Goal: Navigation & Orientation: Find specific page/section

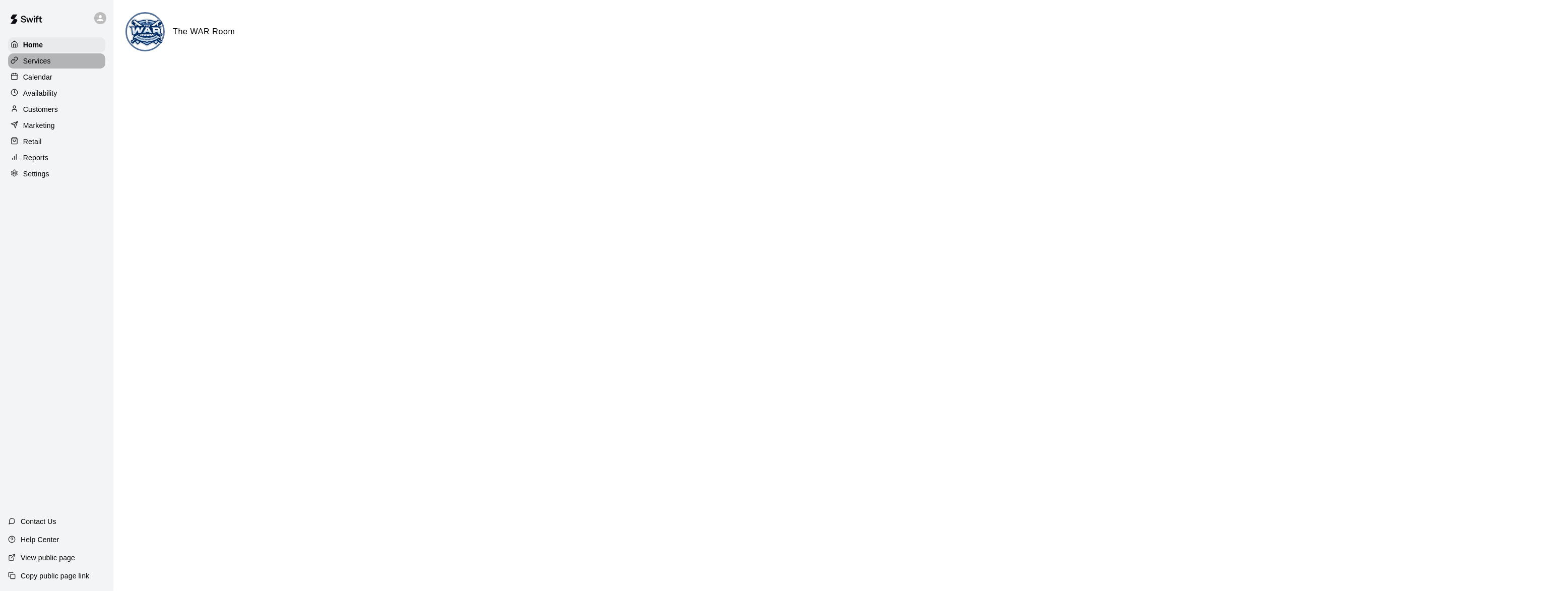
click at [41, 61] on p "Services" at bounding box center [37, 61] width 28 height 10
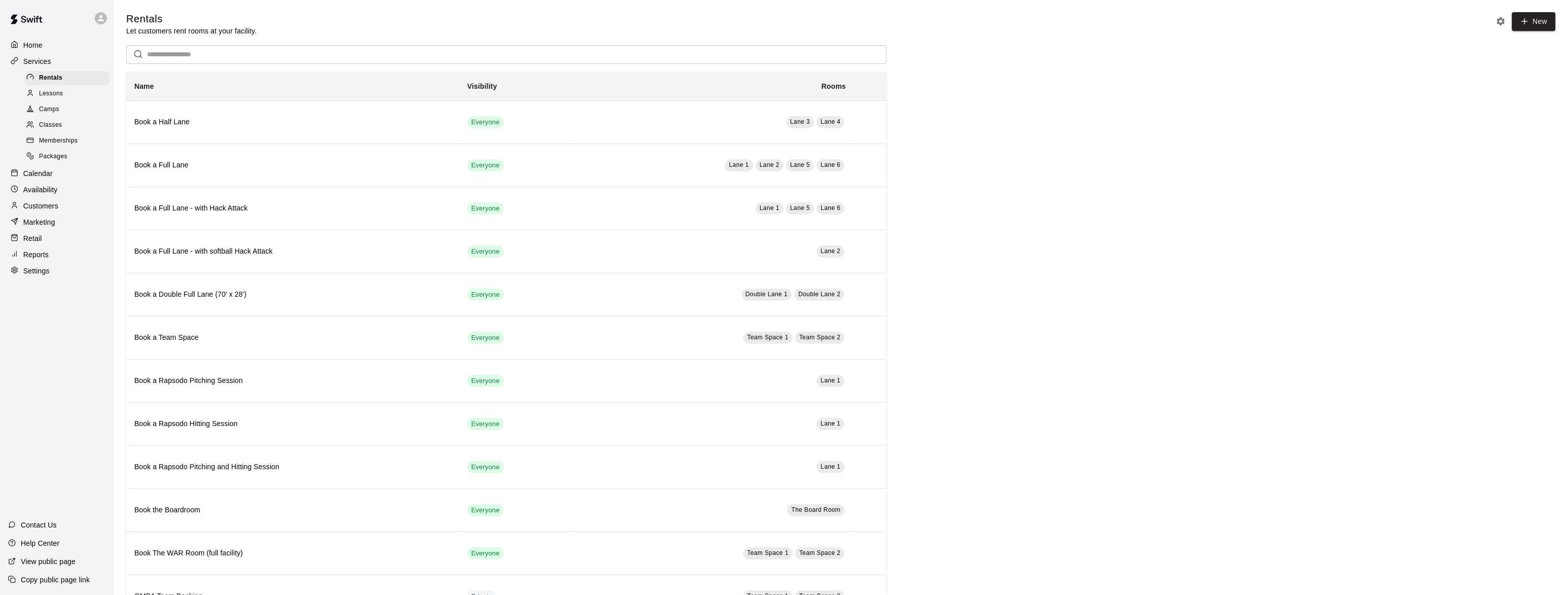
click at [55, 94] on span "Lessons" at bounding box center [51, 94] width 24 height 10
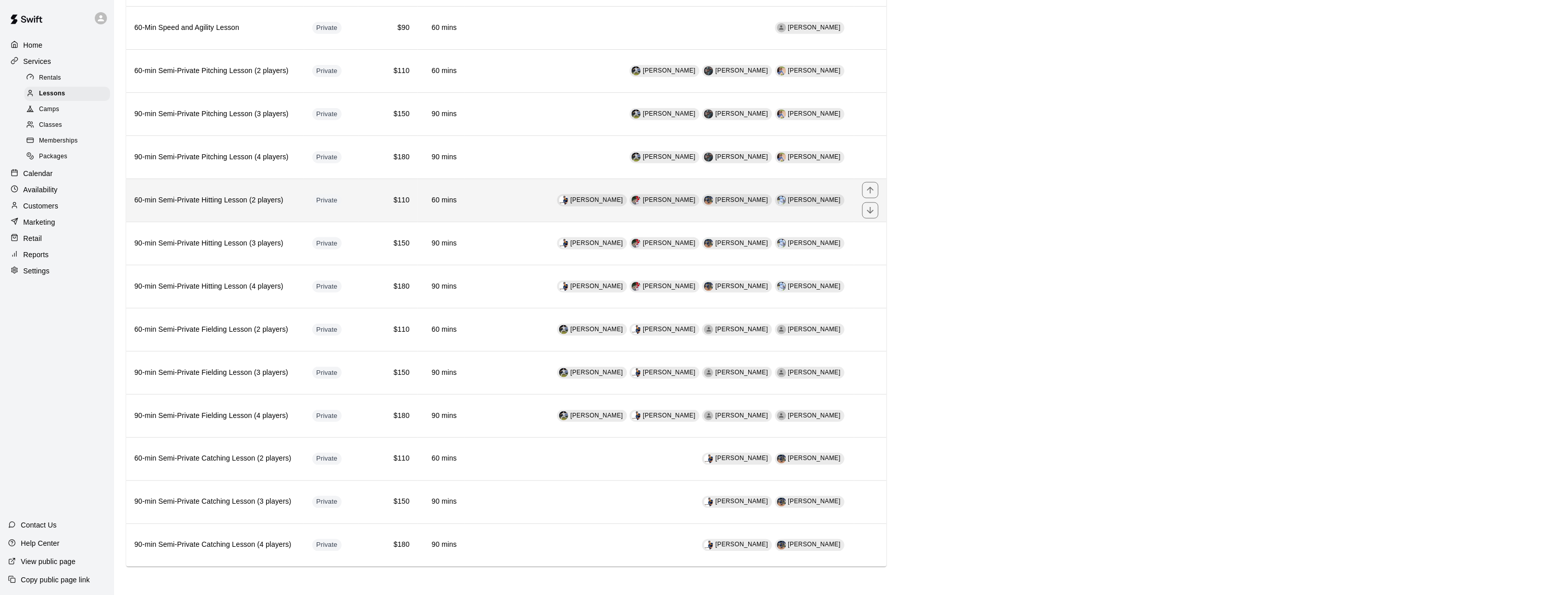
scroll to position [389, 0]
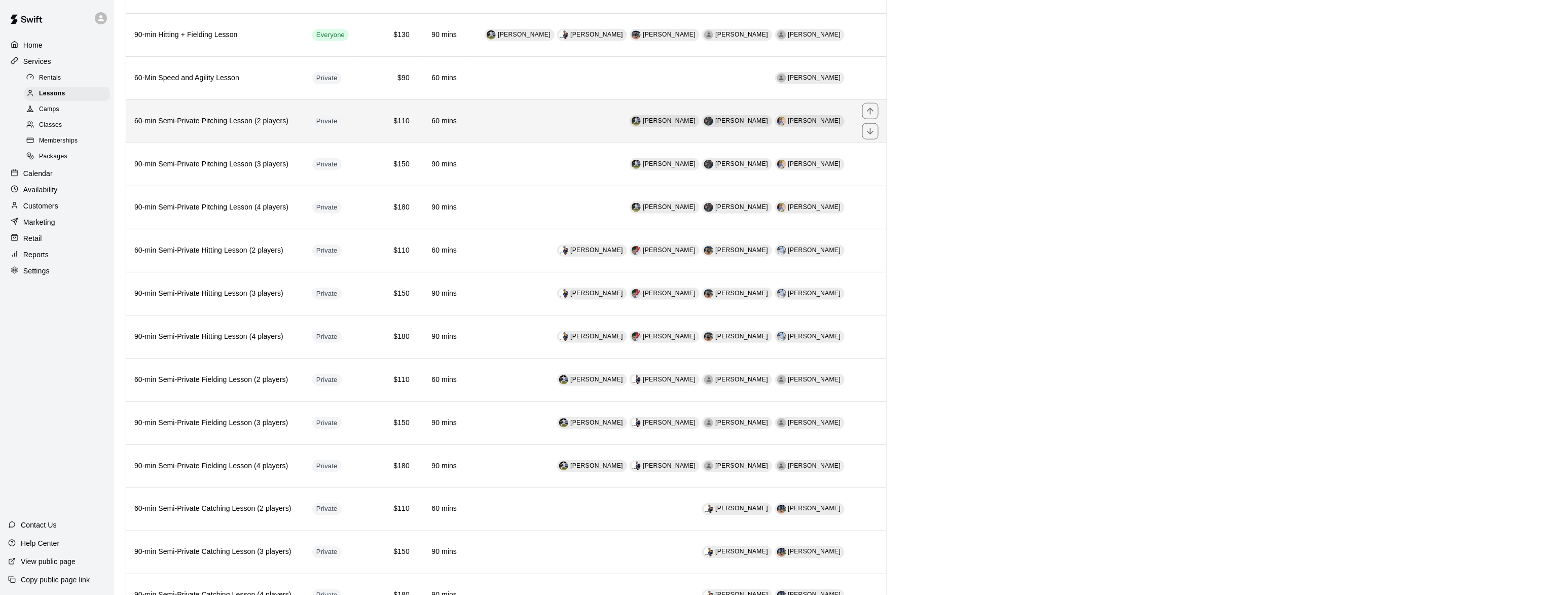
click at [194, 127] on h6 "60-min Semi-Private Pitching Lesson (2 players)" at bounding box center [215, 121] width 162 height 11
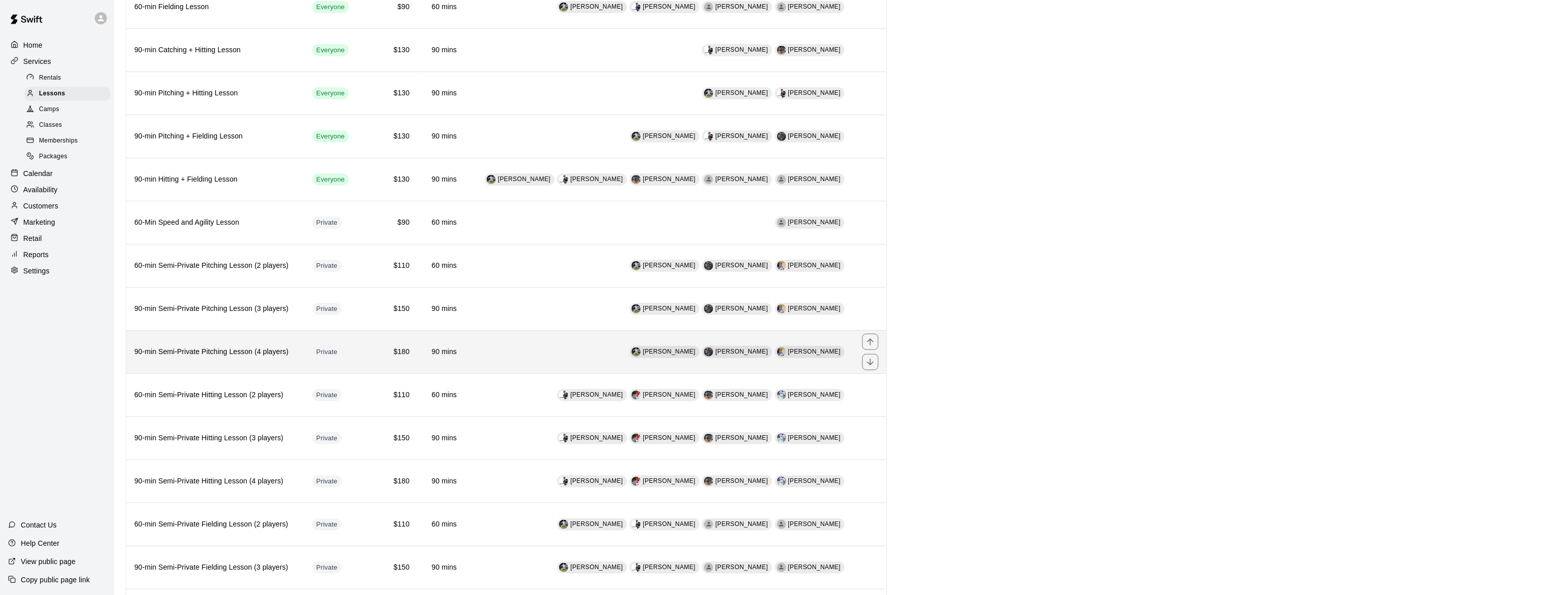
scroll to position [247, 0]
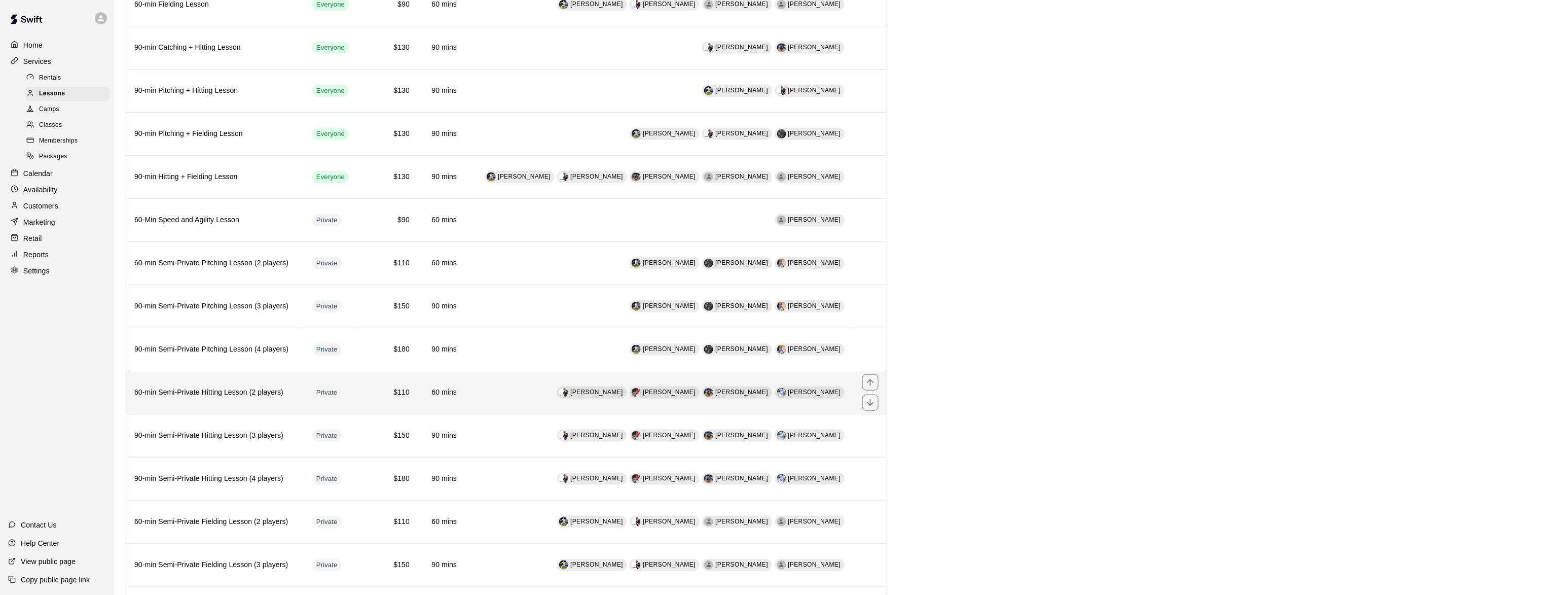
click at [211, 398] on h6 "60-min Semi-Private Hitting Lesson (2 players)" at bounding box center [215, 393] width 162 height 11
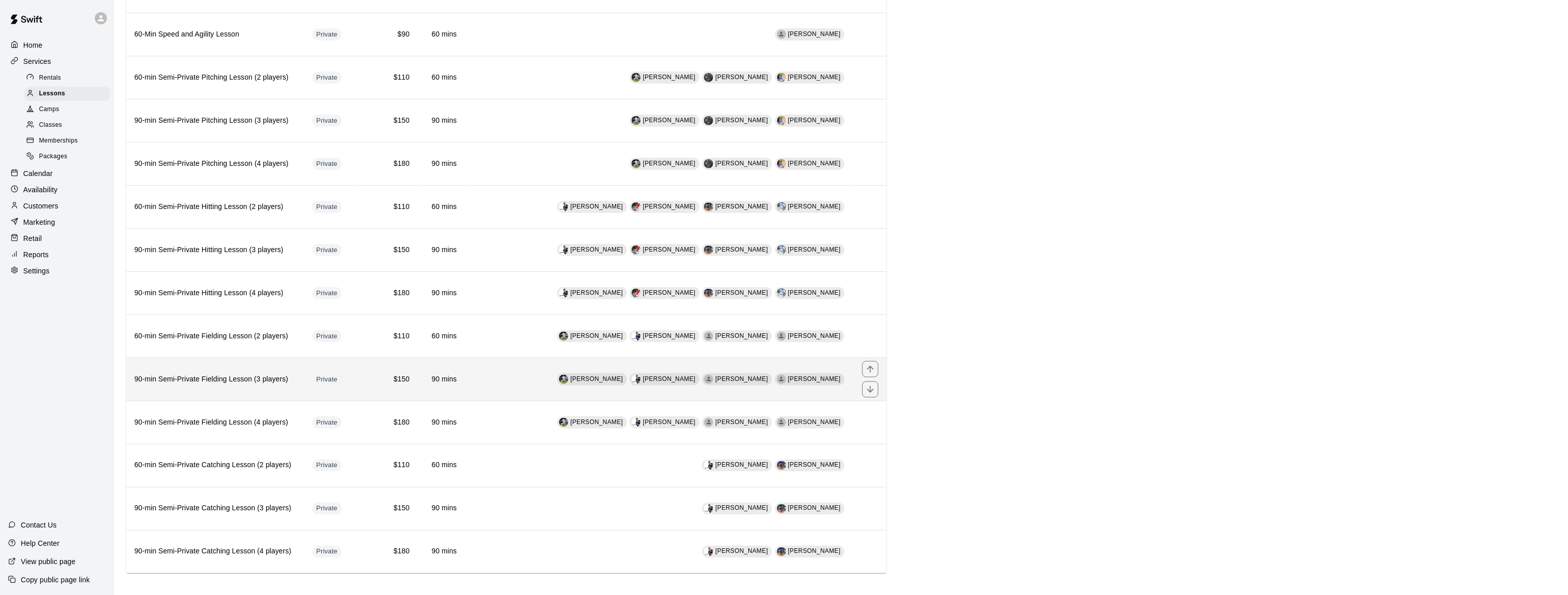
scroll to position [451, 0]
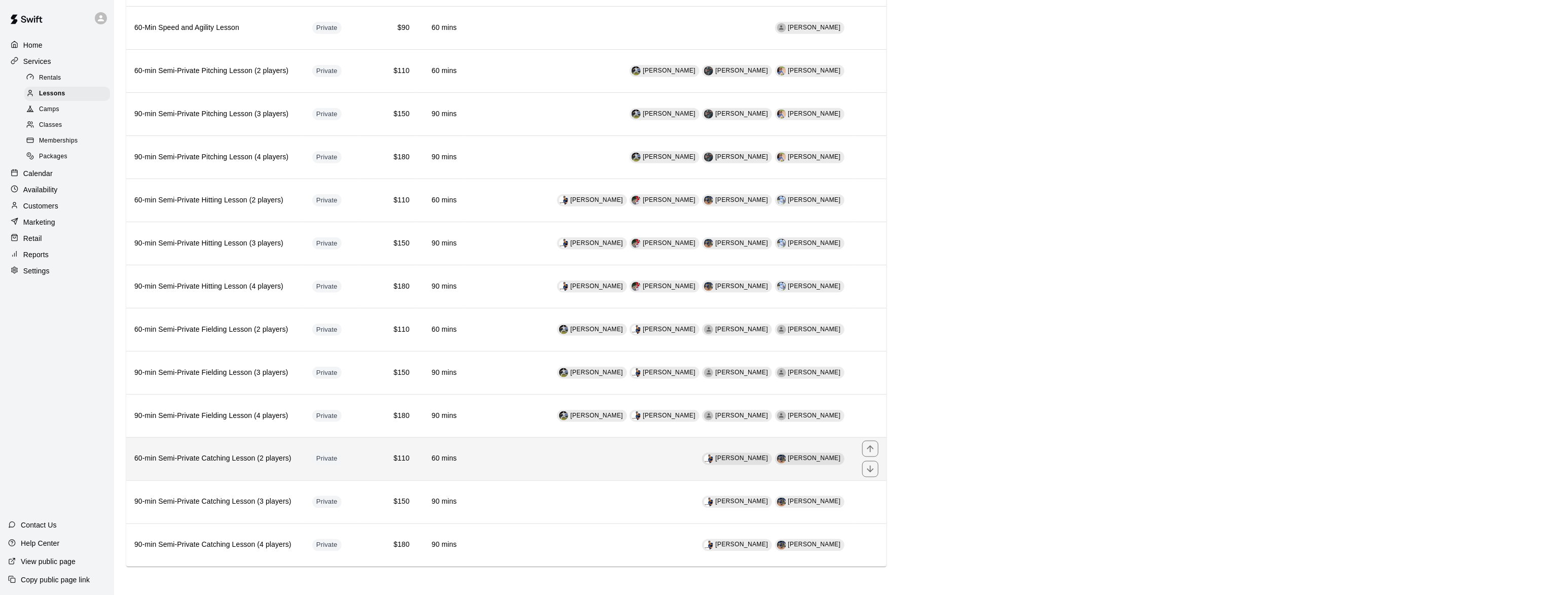
click at [221, 455] on h6 "60-min Semi-Private Catching Lesson (2 players)" at bounding box center [215, 459] width 162 height 11
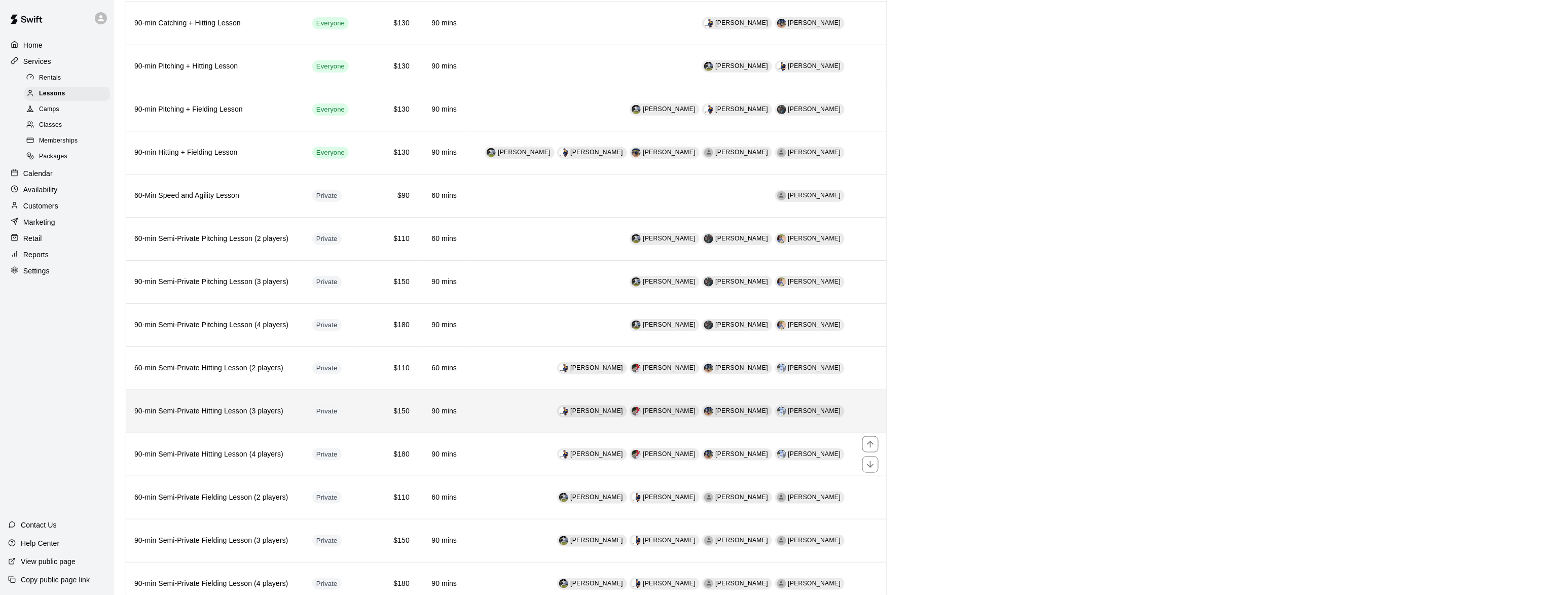
scroll to position [371, 0]
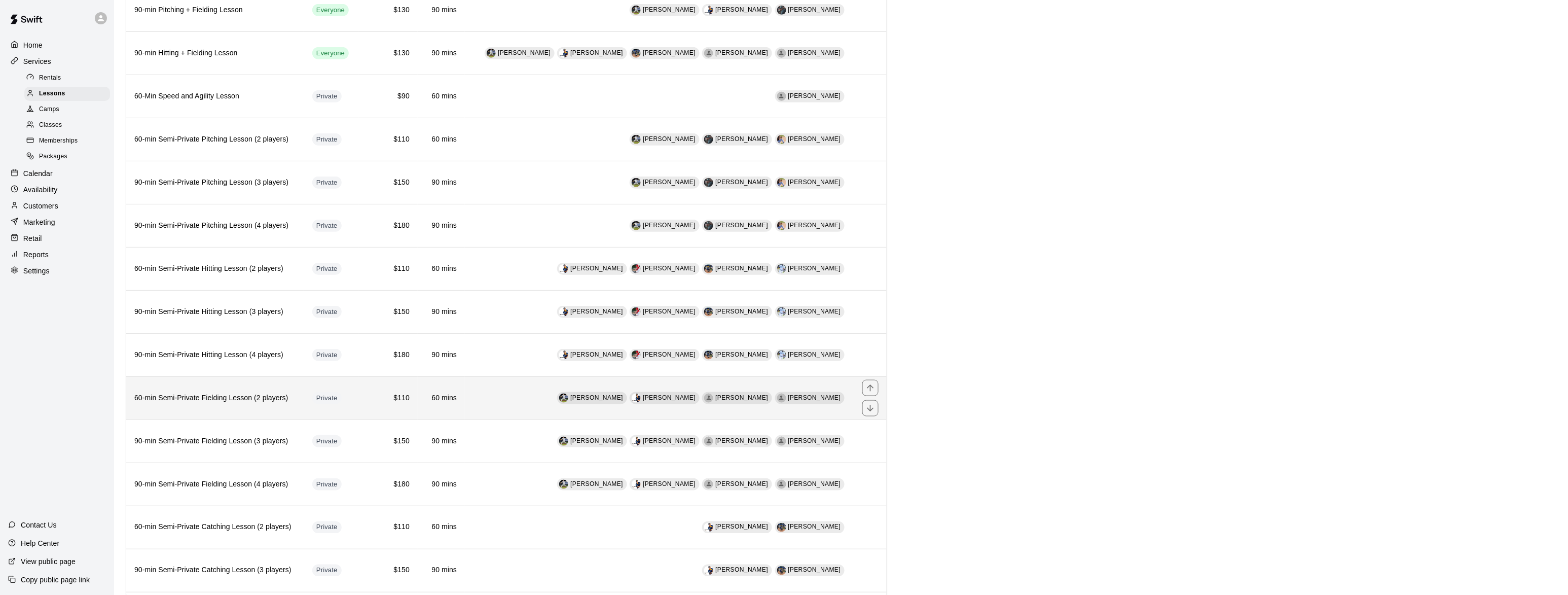
click at [208, 404] on h6 "60-min Semi-Private Fielding Lesson (2 players)" at bounding box center [215, 398] width 162 height 11
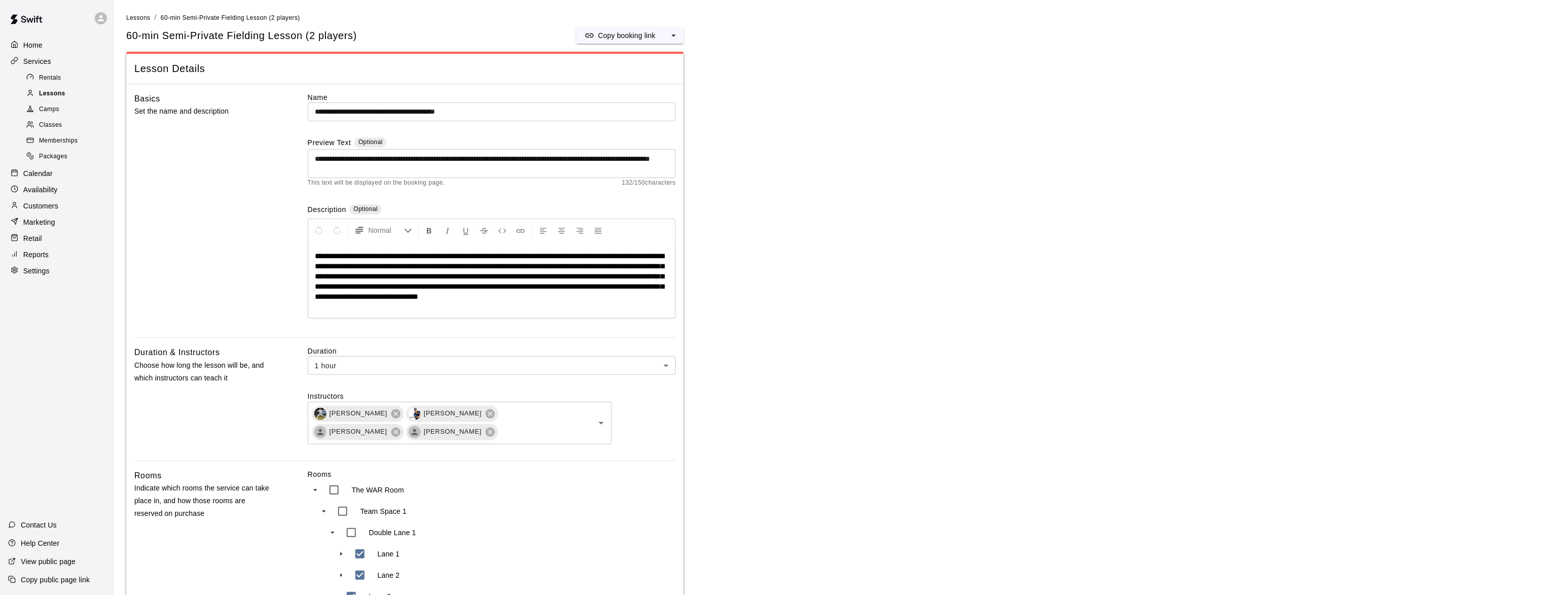
click at [66, 90] on div "Lessons" at bounding box center [67, 94] width 86 height 14
